Goal: Transaction & Acquisition: Purchase product/service

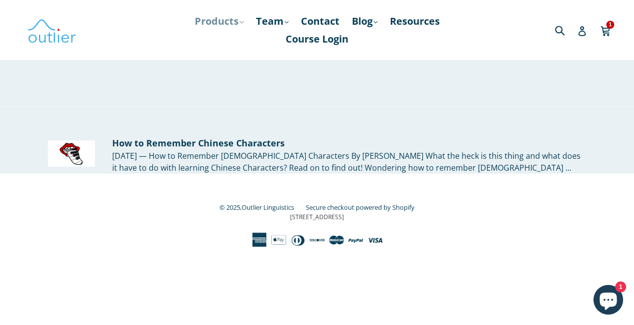
click at [230, 18] on link "Products .cls-1{fill:#231f20} expand" at bounding box center [219, 21] width 59 height 18
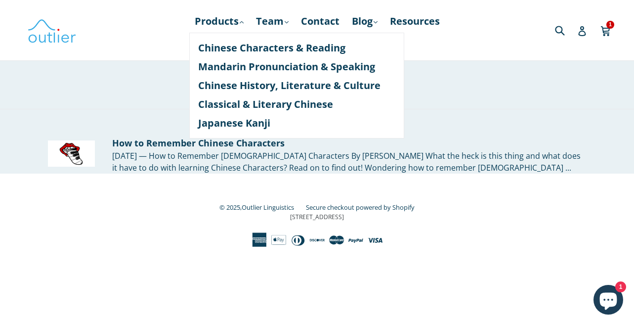
click at [157, 87] on main "1 result for "mandarin through movies" mandarin through movies Submit How to Re…" at bounding box center [317, 107] width 634 height 134
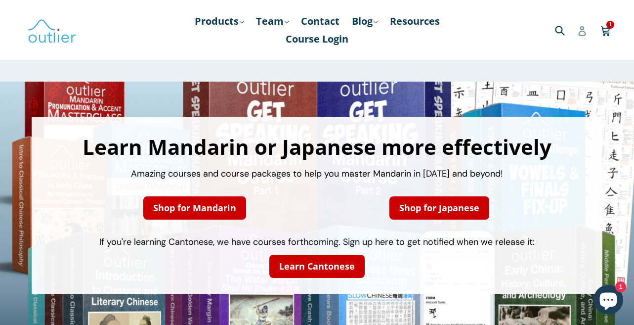
click at [581, 30] on icon at bounding box center [581, 31] width 7 height 10
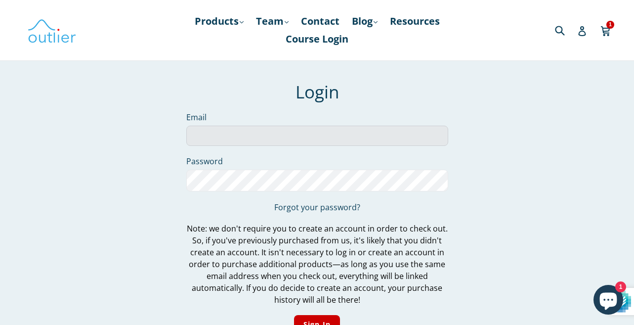
click at [263, 137] on input "Email" at bounding box center [317, 136] width 262 height 20
type input "[EMAIL_ADDRESS][DOMAIN_NAME]"
click at [317, 324] on input "Sign In" at bounding box center [317, 324] width 46 height 19
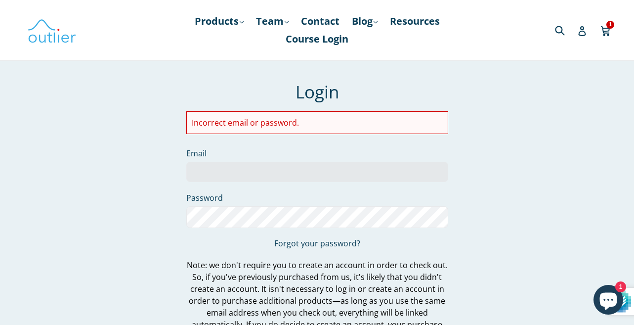
click at [266, 167] on input "Email" at bounding box center [317, 172] width 262 height 20
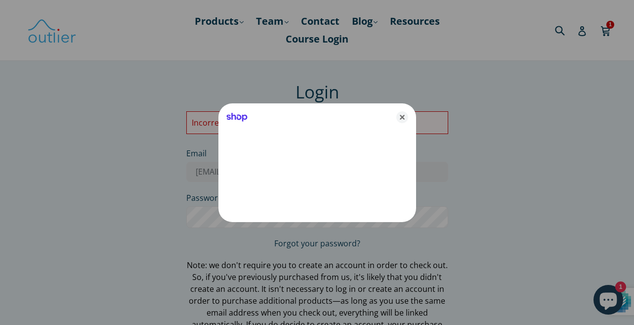
type input "[EMAIL_ADDRESS][DOMAIN_NAME]"
click at [528, 146] on div at bounding box center [317, 162] width 634 height 325
